Goal: Navigation & Orientation: Find specific page/section

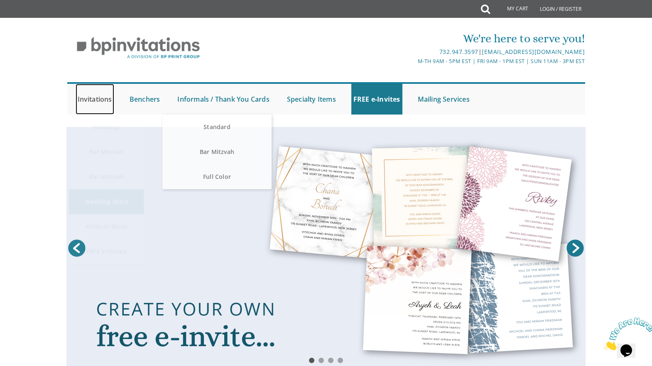
click at [88, 96] on link "Invitations" at bounding box center [95, 99] width 39 height 31
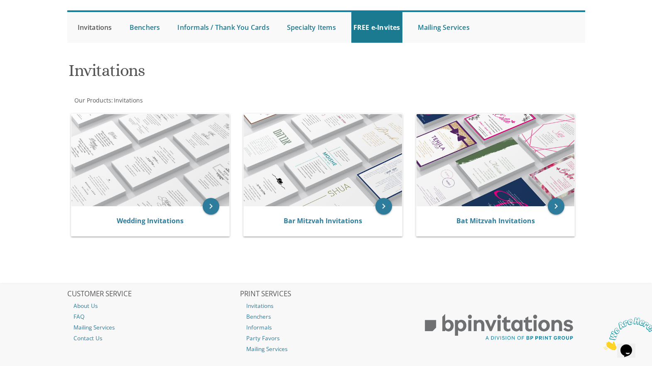
scroll to position [68, 0]
